Goal: Task Accomplishment & Management: Manage account settings

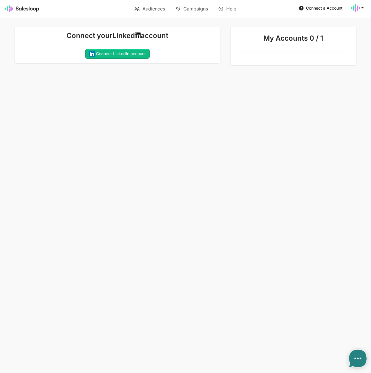
type textarea "x"
click at [155, 12] on link "Audiences" at bounding box center [150, 9] width 39 height 10
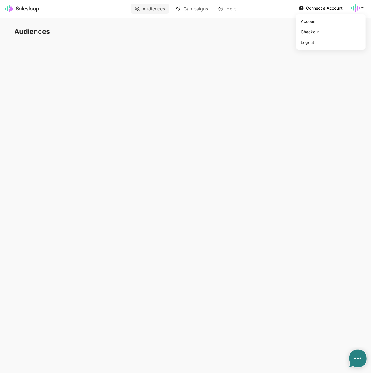
type textarea "x"
click at [359, 10] on div at bounding box center [358, 8] width 15 height 9
click at [309, 43] on link "Logout" at bounding box center [329, 42] width 63 height 10
